Goal: Register for event/course

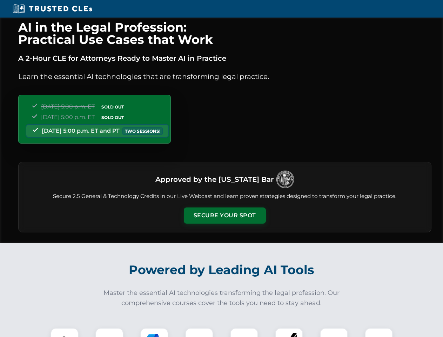
click at [224, 215] on button "Secure Your Spot" at bounding box center [225, 215] width 82 height 16
click at [65, 332] on img at bounding box center [64, 341] width 20 height 20
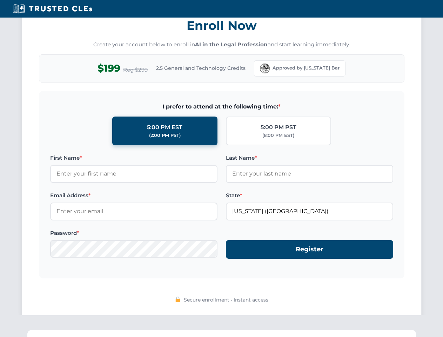
scroll to position [689, 0]
